Goal: Task Accomplishment & Management: Use online tool/utility

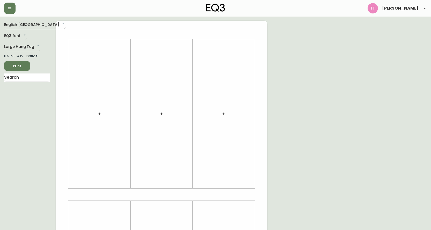
click at [37, 22] on body "Todd Fry English Canada en_CA EQ3 font EQ3 Large Hang Tag large 8.5 in × 14 in …" at bounding box center [215, 184] width 431 height 369
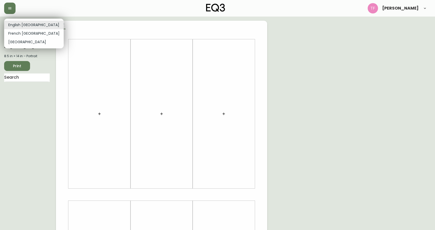
click at [60, 25] on div at bounding box center [217, 115] width 435 height 230
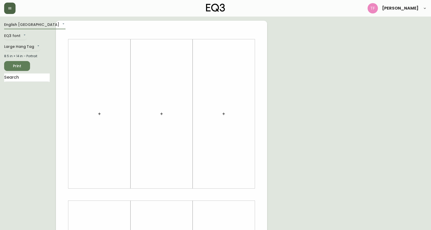
click at [11, 10] on button "button" at bounding box center [9, 8] width 11 height 11
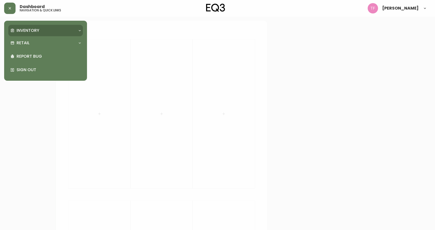
click at [14, 32] on icon at bounding box center [12, 30] width 4 height 4
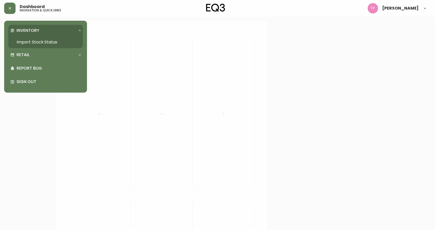
click at [56, 42] on link "Import Stock Status" at bounding box center [45, 42] width 75 height 12
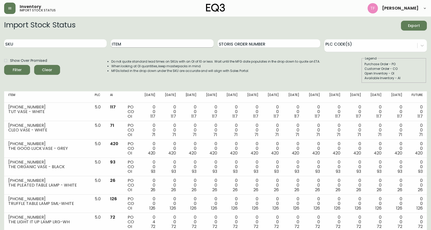
click at [132, 42] on input "Item" at bounding box center [162, 43] width 103 height 8
type input "boom"
click at [4, 65] on button "Filter" at bounding box center [17, 70] width 26 height 10
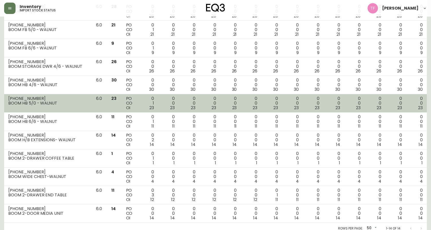
scroll to position [141, 0]
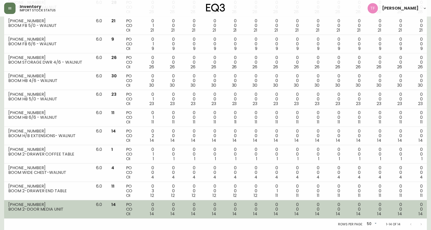
click at [50, 211] on div "BOOM 2-DOOR MEDIA UNIT" at bounding box center [48, 209] width 80 height 5
click at [80, 212] on td "6080-112-13 BOOM 2-DOOR MEDIA UNIT" at bounding box center [48, 209] width 88 height 18
click at [85, 208] on div "BOOM 2-DOOR MEDIA UNIT" at bounding box center [48, 209] width 80 height 5
click at [47, 216] on td "6080-112-13 BOOM 2-DOOR MEDIA UNIT" at bounding box center [48, 209] width 88 height 18
click at [178, 210] on td "0 0 14" at bounding box center [168, 209] width 21 height 18
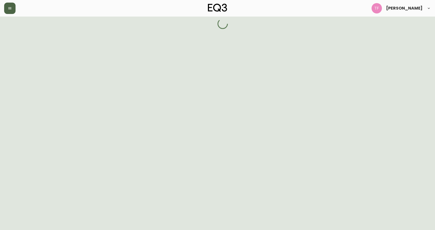
click at [13, 12] on button "button" at bounding box center [9, 8] width 11 height 11
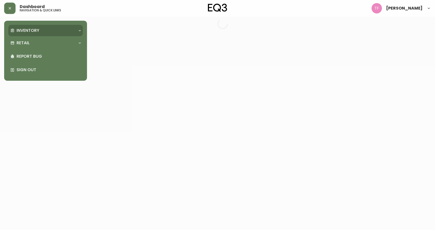
click at [19, 28] on p "Inventory" at bounding box center [28, 31] width 23 height 6
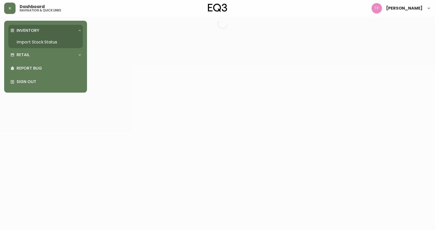
click at [28, 45] on link "Import Stock Status" at bounding box center [45, 42] width 75 height 12
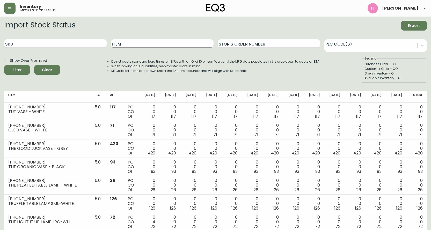
click at [131, 42] on input "Item" at bounding box center [162, 43] width 103 height 8
type input "boom"
click at [4, 65] on button "Filter" at bounding box center [17, 70] width 26 height 10
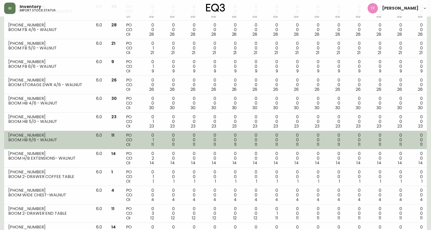
scroll to position [141, 0]
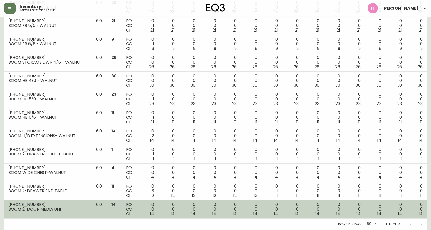
click at [35, 203] on div "[PHONE_NUMBER]" at bounding box center [48, 205] width 80 height 5
